Goal: Task Accomplishment & Management: Complete application form

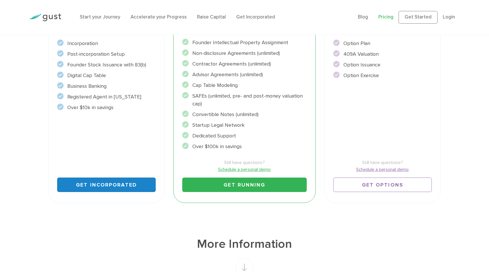
scroll to position [173, 0]
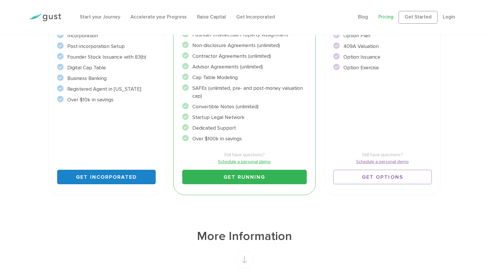
click at [110, 184] on link "Get Incorporated" at bounding box center [106, 177] width 98 height 14
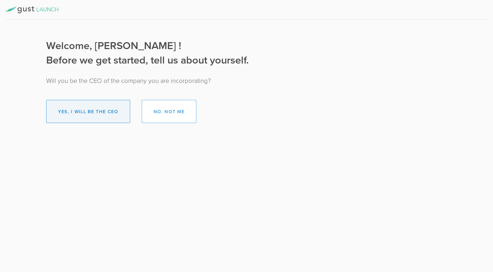
click at [111, 115] on button "Yes, I will be the CEO" at bounding box center [88, 111] width 84 height 23
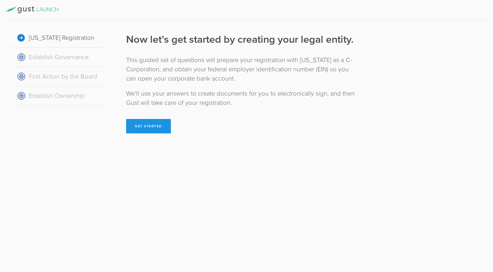
click at [153, 127] on button "Get Started" at bounding box center [148, 126] width 45 height 14
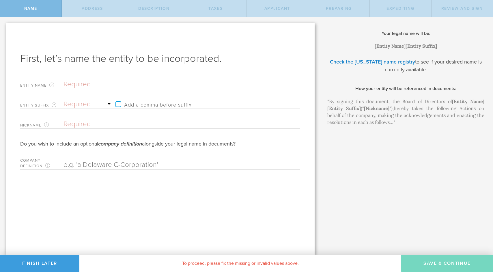
click at [87, 86] on input "text" at bounding box center [172, 84] width 217 height 9
type input "S"
type input "Sc"
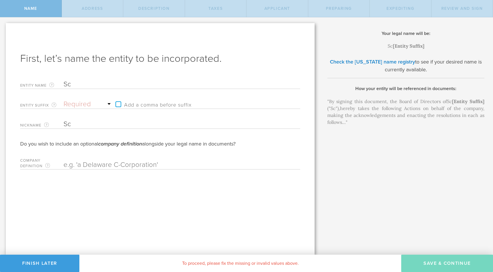
type input "Sch"
type input "Schi"
type input "Schie"
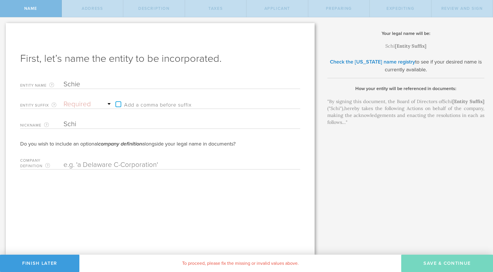
type input "Schie"
type input "Schiel"
type input "Schiele"
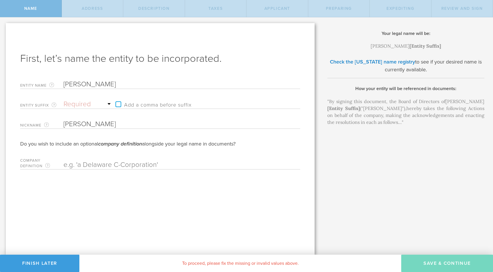
type input "Schiele a"
type input "Schiele an"
type input "Schiele and"
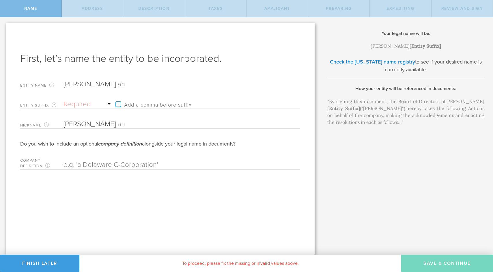
type input "Schiele and"
type input "Schiele and A"
type input "Schiele and As"
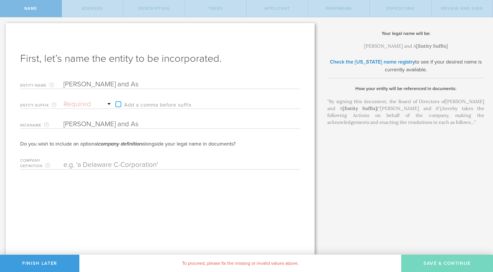
type input "Schiele and Ass"
type input "Schiele and Asso"
type input "Schiele and Assoc"
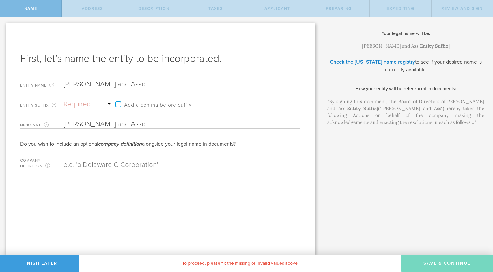
type input "Schiele and Assoc"
type input "Schiele and Associ"
type input "Schiele and Associa"
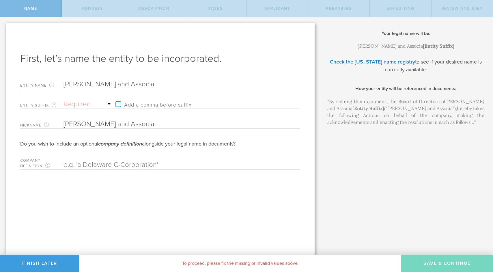
type input "Schiele and Associat"
type input "Schiele and Associate"
type input "Schiele and Associates"
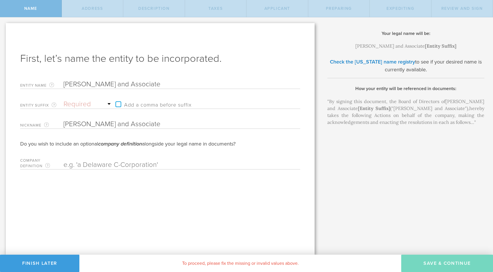
type input "Schiele and Associates"
click at [108, 103] on select "Required Association Club Co. Company Corp. Corporation Foundation Fund Inc. In…" at bounding box center [88, 104] width 49 height 9
click at [190, 80] on input "Schiele and Associates" at bounding box center [172, 84] width 217 height 9
click at [107, 103] on select "Required Association Club Co. Company Corp. Corporation Foundation Fund Inc. In…" at bounding box center [88, 104] width 49 height 9
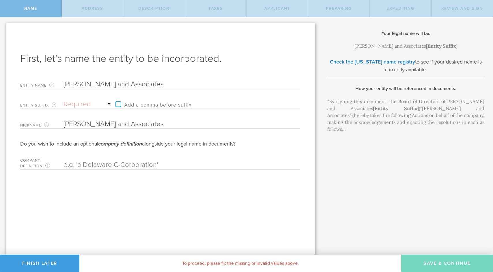
select select "limited"
click at [64, 100] on select "Required Association Club Co. Company Corp. Corporation Foundation Fund Inc. In…" at bounding box center [88, 104] width 49 height 9
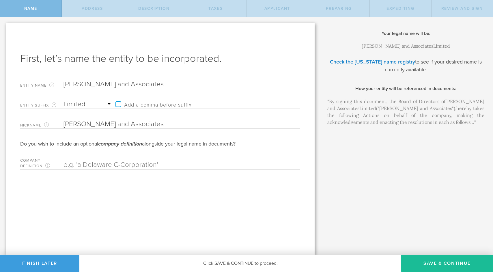
click at [107, 103] on select "Required Association Club Co. Company Corp. Corporation Foundation Fund Inc. In…" at bounding box center [88, 104] width 49 height 9
click at [64, 100] on select "Required Association Club Co. Company Corp. Corporation Foundation Fund Inc. In…" at bounding box center [88, 104] width 49 height 9
click at [133, 102] on label "Add a comma before suffix" at bounding box center [152, 104] width 79 height 9
click at [133, 102] on input "Add a comma before suffix" at bounding box center [183, 101] width 141 height 9
click at [133, 102] on label "Add a comma before suffix" at bounding box center [152, 104] width 79 height 9
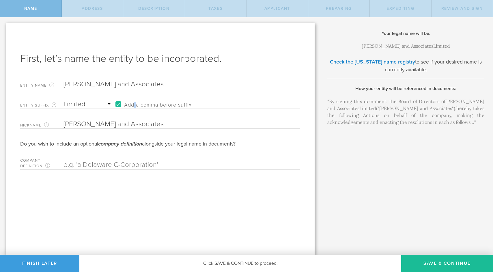
click at [133, 102] on input "Add a comma before suffix" at bounding box center [183, 101] width 141 height 9
click at [117, 104] on label "Add a comma before suffix" at bounding box center [152, 104] width 79 height 9
click at [117, 104] on input "Add a comma before suffix" at bounding box center [183, 101] width 141 height 9
checkbox input "true"
click at [109, 104] on select "Required Association Club Co. Company Corp. Corporation Foundation Fund Inc. In…" at bounding box center [88, 104] width 49 height 9
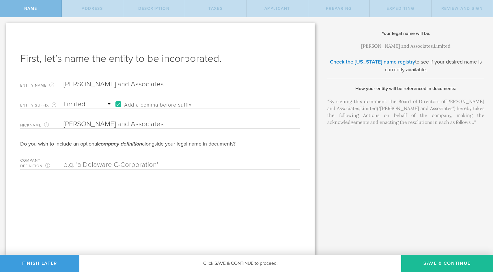
select select "inc."
click at [64, 100] on select "Required Association Club Co. Company Corp. Corporation Foundation Fund Inc. In…" at bounding box center [88, 104] width 49 height 9
click at [104, 162] on input "text" at bounding box center [172, 165] width 217 height 9
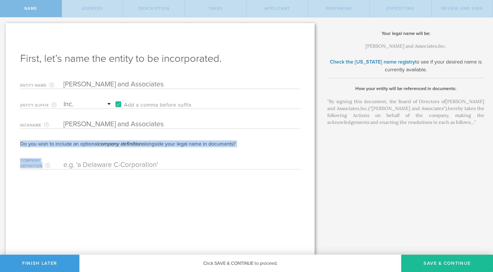
drag, startPoint x: 20, startPoint y: 143, endPoint x: 155, endPoint y: 171, distance: 137.5
click at [155, 171] on div "First, let’s name the entity to be incorporated. Entity Name The name of your D…" at bounding box center [160, 139] width 309 height 232
copy form "Do you wish to include an optional company definition alongside your legal name…"
click at [64, 148] on form "Entity Name The name of your Delaware C-Corporation, excluding the suffix. If y…" at bounding box center [160, 123] width 280 height 92
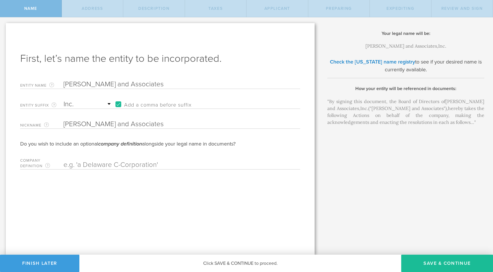
click at [85, 165] on input "text" at bounding box center [172, 165] width 217 height 9
paste input "a Texas limited liability company"
type input "a Texas limited liability company"
click at [356, 122] on div ""By signing this document, the Board of Directors of Schiele and Associates , I…" at bounding box center [405, 115] width 157 height 35
click at [107, 103] on select "Required Association Club Co. Company Corp. Corporation Foundation Fund Inc. In…" at bounding box center [88, 104] width 49 height 9
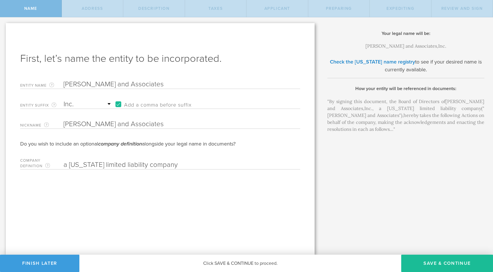
click at [107, 103] on select "Required Association Club Co. Company Corp. Corporation Foundation Fund Inc. In…" at bounding box center [88, 104] width 49 height 9
click at [40, 208] on div "First, let’s name the entity to be incorporated. Entity Name The name of your D…" at bounding box center [160, 139] width 309 height 232
click at [108, 104] on select "Required Association Club Co. Company Corp. Corporation Foundation Fund Inc. In…" at bounding box center [88, 104] width 49 height 9
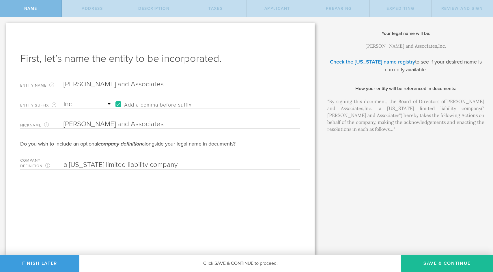
click at [137, 102] on label "Add a comma before suffix" at bounding box center [152, 104] width 79 height 9
click at [137, 102] on input "Add a comma before suffix" at bounding box center [183, 101] width 141 height 9
click at [137, 102] on label "Add a comma before suffix" at bounding box center [152, 104] width 79 height 9
click at [137, 102] on input "Add a comma before suffix" at bounding box center [183, 101] width 141 height 9
click at [136, 104] on label "Add a comma before suffix" at bounding box center [152, 104] width 79 height 9
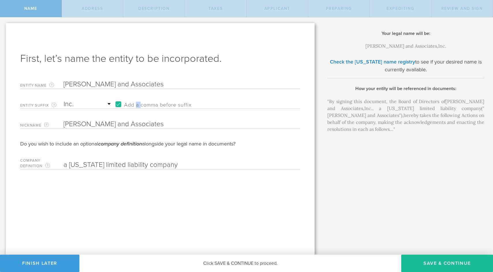
click at [136, 104] on input "Add a comma before suffix" at bounding box center [183, 101] width 141 height 9
checkbox input "false"
click at [83, 106] on select "Required Association Club Co. Company Corp. Corporation Foundation Fund Inc. In…" at bounding box center [88, 104] width 49 height 9
click at [30, 264] on button "Finish Later" at bounding box center [39, 263] width 79 height 17
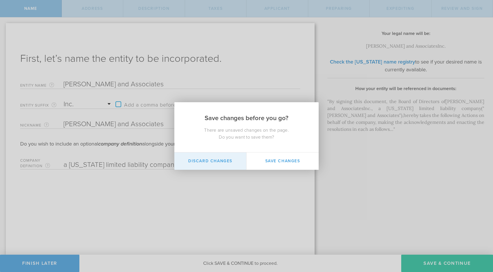
click at [223, 161] on button "Discard Changes" at bounding box center [210, 160] width 72 height 17
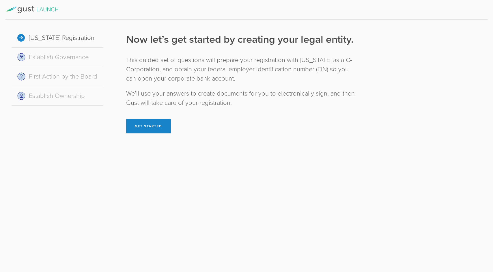
click at [25, 9] on icon at bounding box center [31, 9] width 53 height 7
click at [51, 10] on icon at bounding box center [31, 9] width 53 height 7
click at [154, 128] on button "Get Started" at bounding box center [148, 126] width 45 height 14
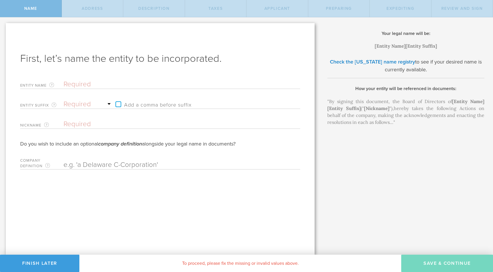
click at [120, 85] on input "text" at bounding box center [172, 84] width 217 height 9
click at [82, 165] on input "text" at bounding box center [172, 165] width 217 height 9
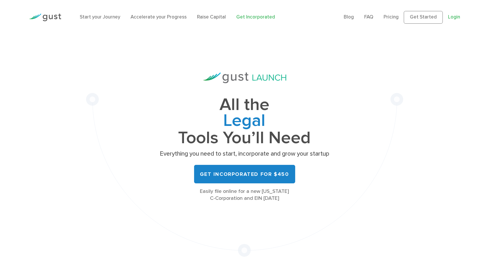
click at [453, 20] on link "Login" at bounding box center [454, 17] width 12 height 6
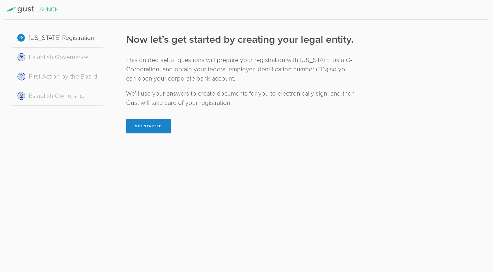
click at [26, 8] on icon at bounding box center [24, 10] width 3 height 4
click at [12, 8] on icon at bounding box center [31, 9] width 53 height 7
click at [26, 12] on icon at bounding box center [31, 9] width 53 height 7
click at [39, 11] on icon at bounding box center [31, 9] width 53 height 7
drag, startPoint x: 50, startPoint y: 9, endPoint x: 34, endPoint y: 7, distance: 16.0
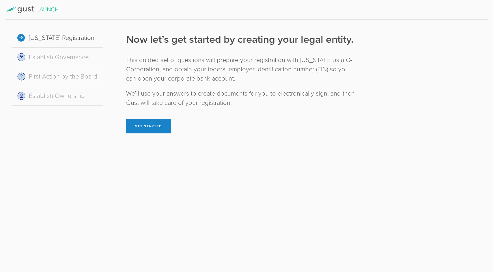
click at [50, 9] on icon at bounding box center [31, 9] width 53 height 7
click at [25, 8] on icon at bounding box center [31, 9] width 53 height 7
